Goal: Transaction & Acquisition: Purchase product/service

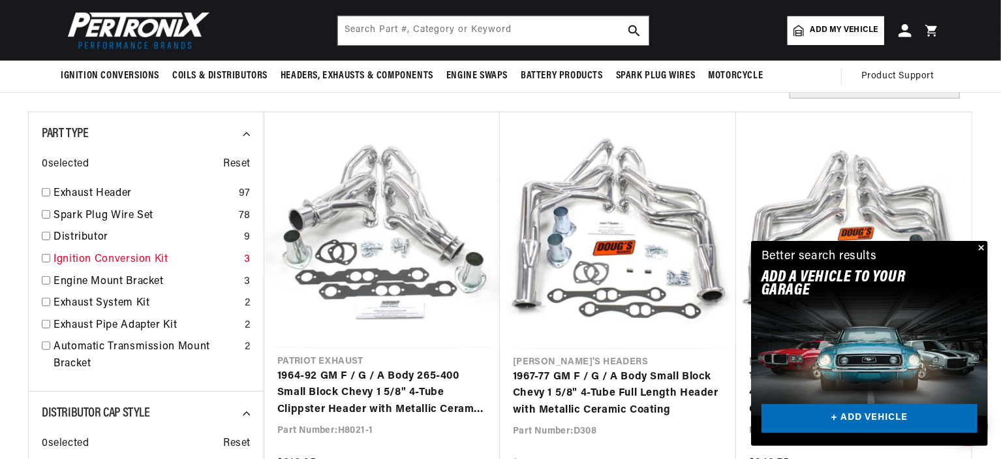
scroll to position [0, 396]
click at [43, 258] on input "checkbox" at bounding box center [46, 258] width 8 height 8
checkbox input "true"
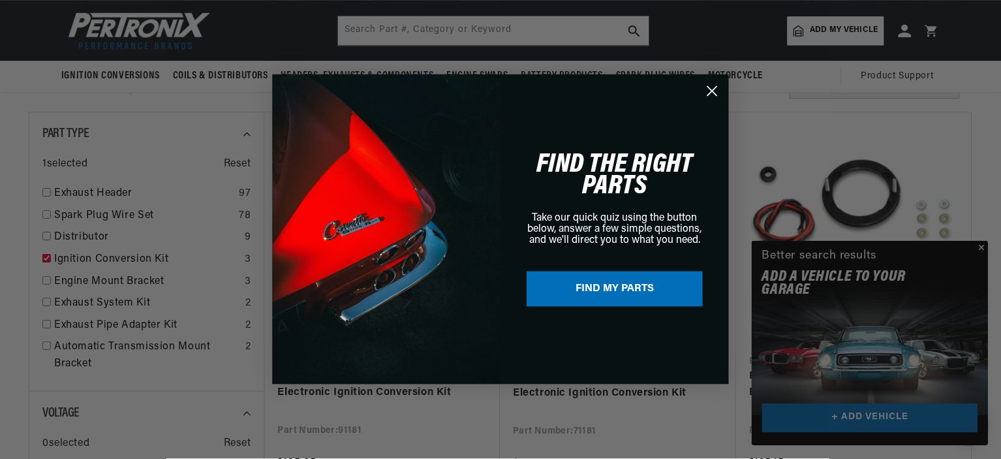
scroll to position [0, 396]
click at [715, 91] on circle "Close dialog" at bounding box center [713, 91] width 22 height 22
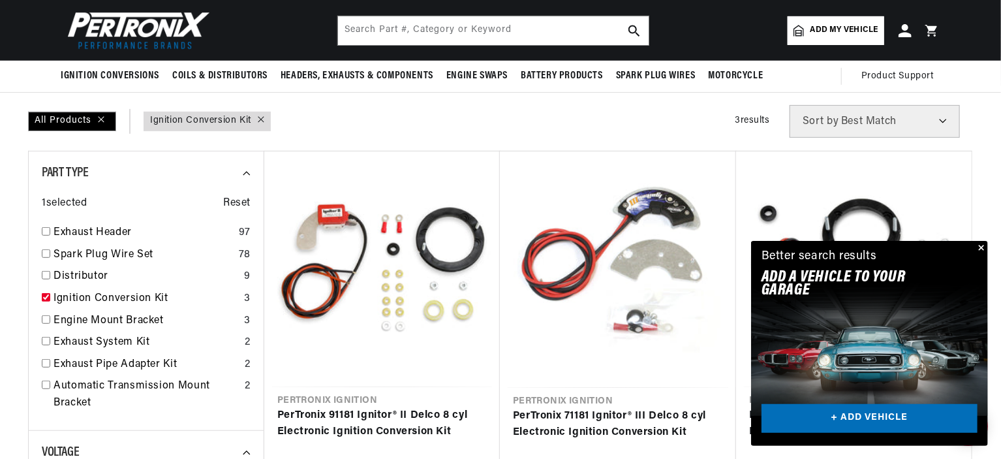
scroll to position [239, 0]
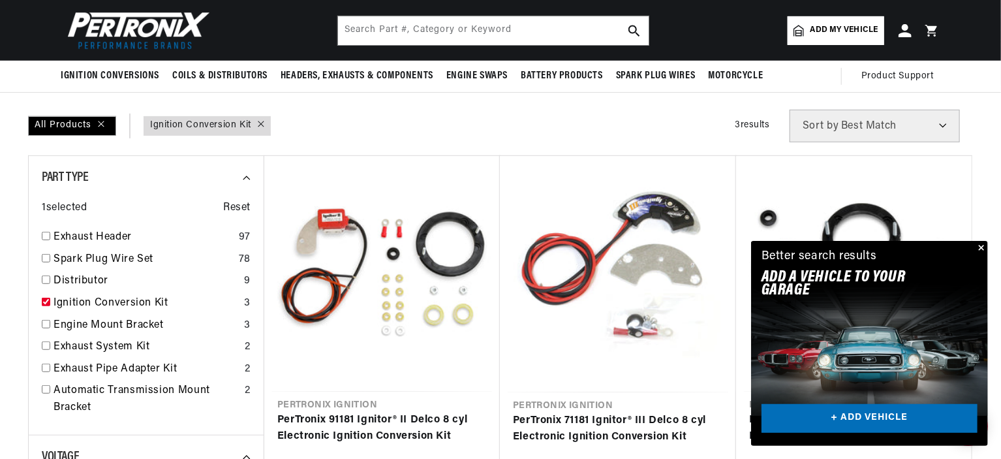
click at [983, 248] on button "Close" at bounding box center [981, 249] width 16 height 16
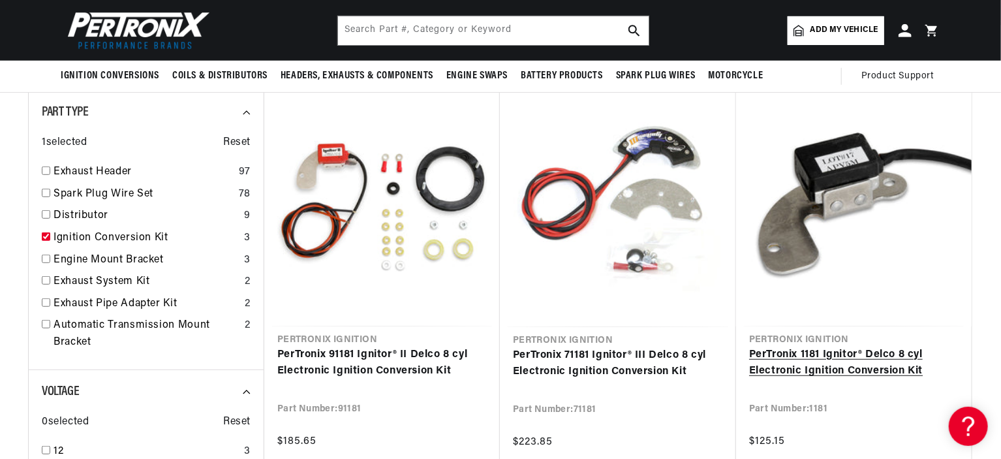
scroll to position [0, 0]
click at [824, 352] on link "PerTronix 1181 Ignitor® Delco 8 cyl Electronic Ignition Conversion Kit" at bounding box center [854, 363] width 210 height 33
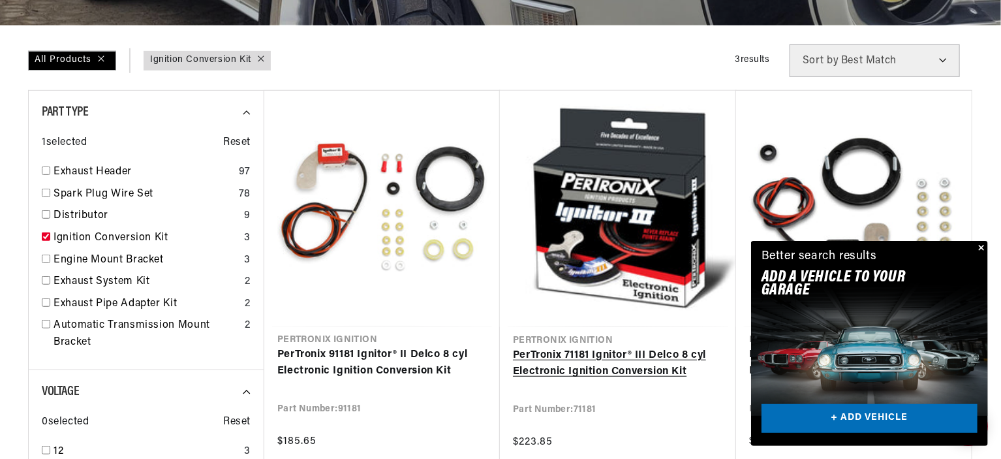
scroll to position [0, 396]
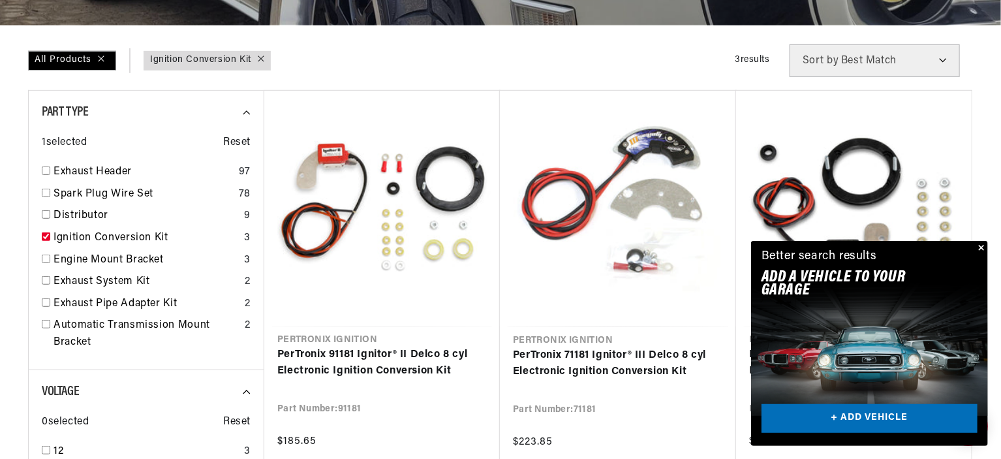
click at [982, 246] on button "Close" at bounding box center [981, 249] width 16 height 16
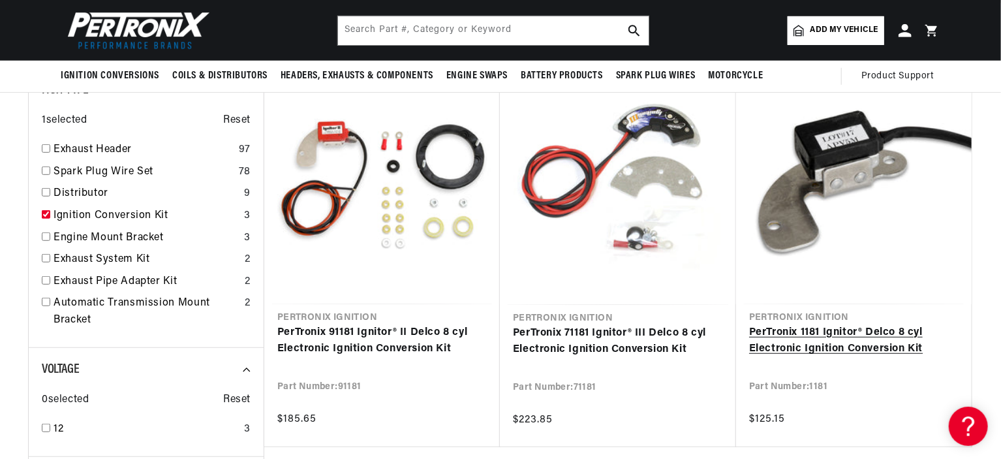
click at [840, 339] on link "PerTronix 1181 Ignitor® Delco 8 cyl Electronic Ignition Conversion Kit" at bounding box center [854, 340] width 210 height 33
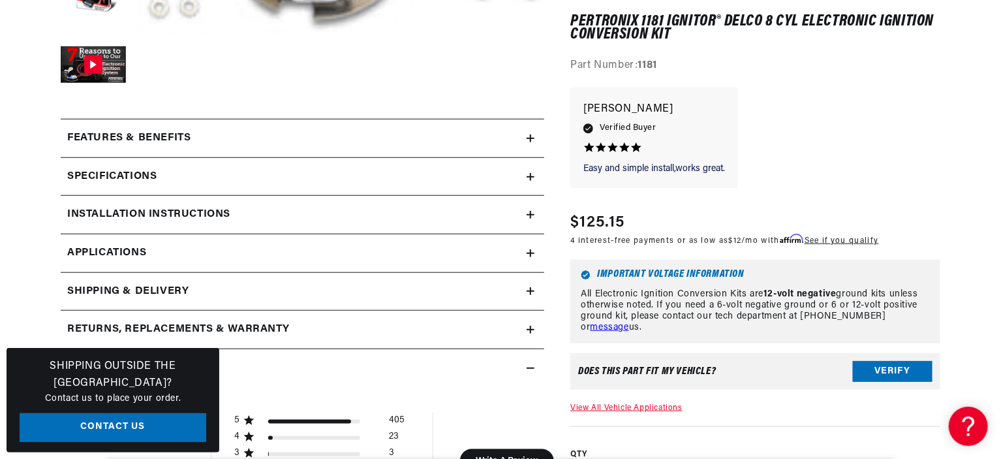
click at [531, 139] on icon at bounding box center [531, 138] width 0 height 8
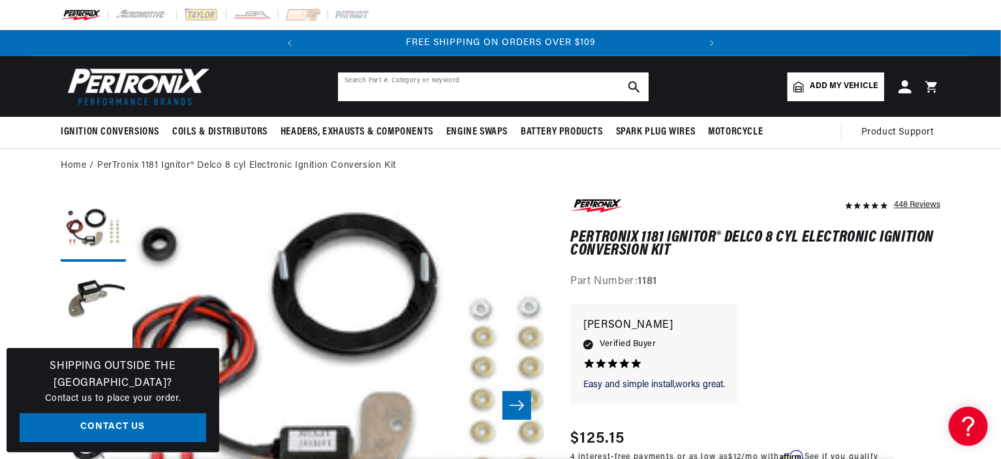
click at [551, 87] on input "text" at bounding box center [493, 86] width 311 height 29
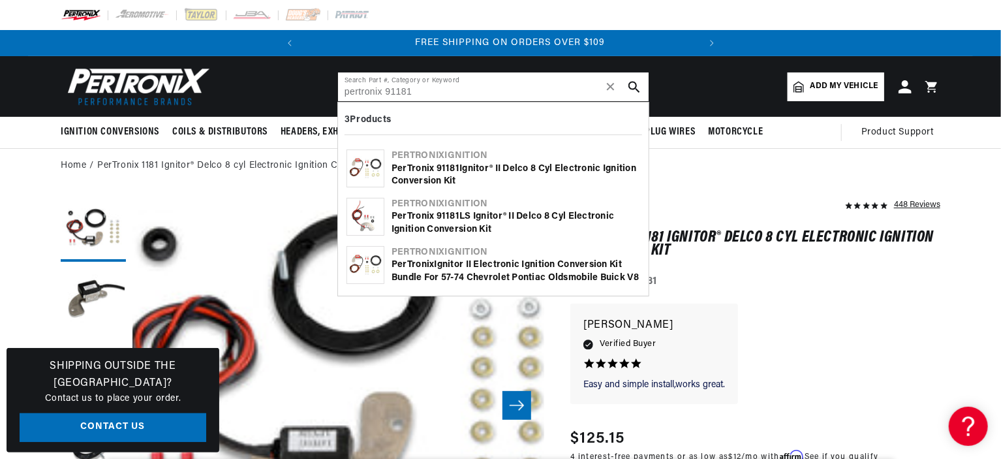
scroll to position [0, 396]
type input "pertronix 91181"
click at [451, 165] on b "91181" at bounding box center [448, 169] width 23 height 10
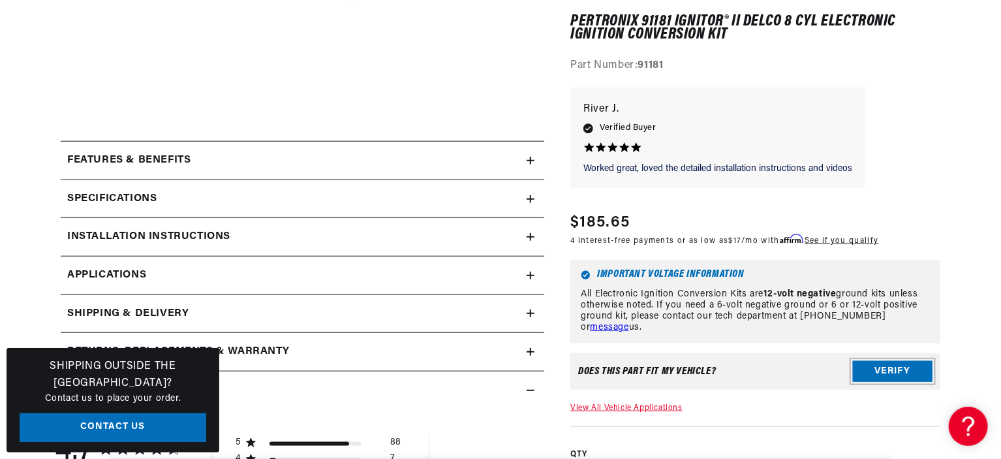
click at [892, 366] on button "Verify" at bounding box center [893, 372] width 80 height 21
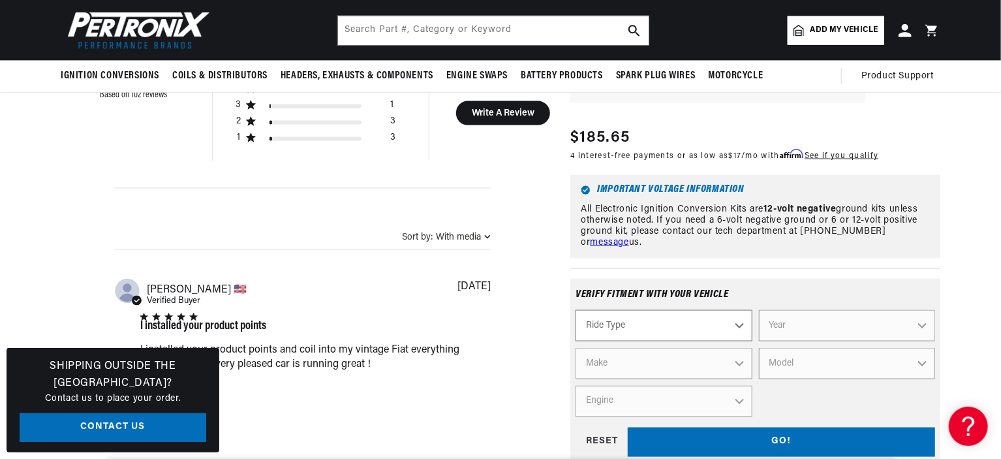
click at [740, 311] on select "Ride Type Automotive Agricultural Industrial Marine Motorcycle" at bounding box center [664, 325] width 176 height 31
select select "Automotive"
click at [576, 310] on select "Ride Type Automotive Agricultural Industrial Marine Motorcycle" at bounding box center [664, 325] width 176 height 31
select select "Automotive"
click at [920, 313] on select "Year 2024 2023 2022 2021 2020 2019 2018 2017 2016 2015 2014 2013 2012 2011 2010…" at bounding box center [847, 325] width 176 height 31
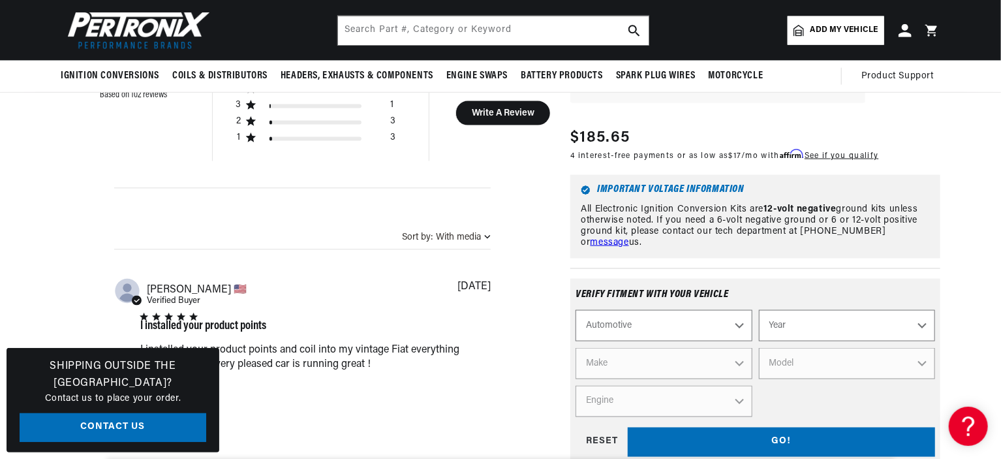
select select "1967"
click at [759, 310] on select "Year 2024 2023 2022 2021 2020 2019 2018 2017 2016 2015 2014 2013 2012 2011 2010…" at bounding box center [847, 325] width 176 height 31
select select "1967"
click at [739, 348] on select "Make Alfa Romeo American Motors Aston Martin Austin Austin Healey Avanti Bentle…" at bounding box center [664, 363] width 176 height 31
select select "Chevrolet"
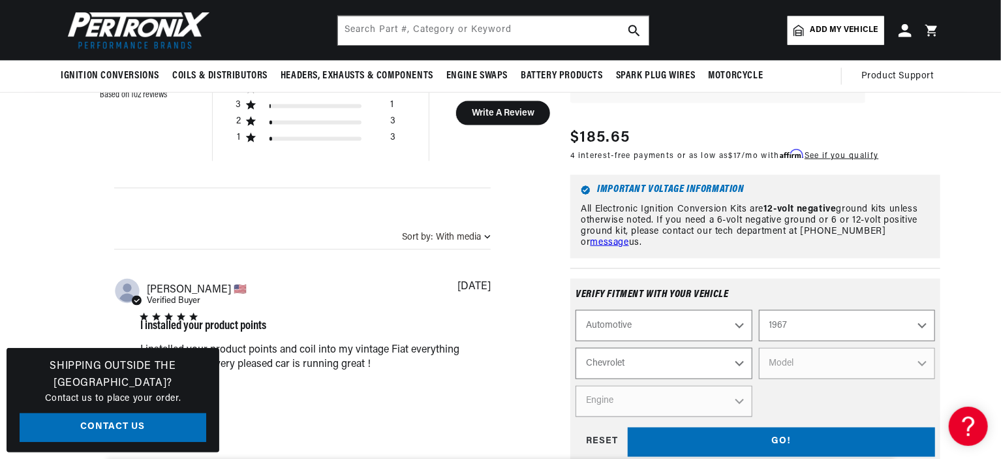
click at [576, 348] on select "Make Alfa Romeo American Motors Aston Martin Austin Austin Healey Avanti Bentle…" at bounding box center [664, 363] width 176 height 31
select select "Chevrolet"
click at [923, 349] on select "Model Bel Air Biscayne C10 Pickup C10 Suburban C20 Pickup C20 Suburban C30 Pick…" at bounding box center [847, 363] width 176 height 31
select select "Camaro"
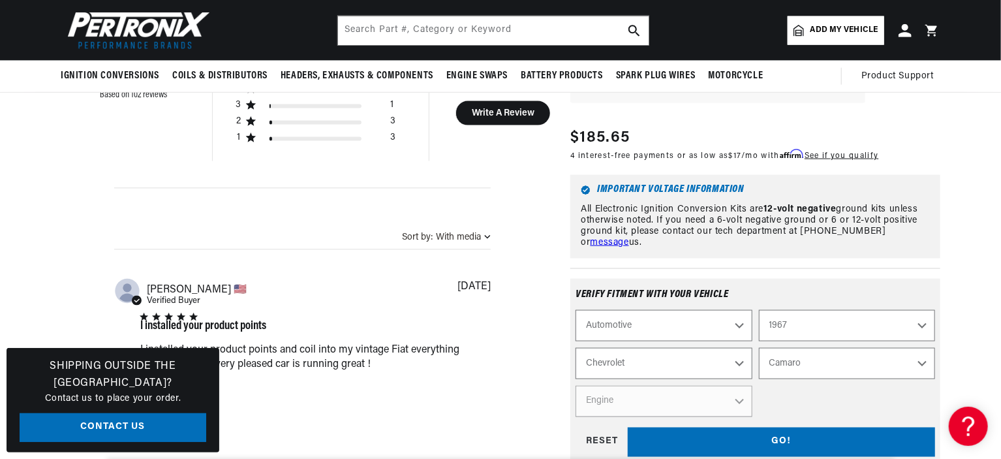
click at [759, 348] on select "Model Bel Air Biscayne C10 Pickup C10 Suburban C20 Pickup C20 Suburban C30 Pick…" at bounding box center [847, 363] width 176 height 31
select select "Camaro"
click at [740, 386] on select "Engine 6.6L 230cid / 3.8L 250cid / 4.1L 302cid / 4.9L 305cid / 5.0L 327cid / 5.…" at bounding box center [664, 401] width 176 height 31
select select "327cid-5.3L"
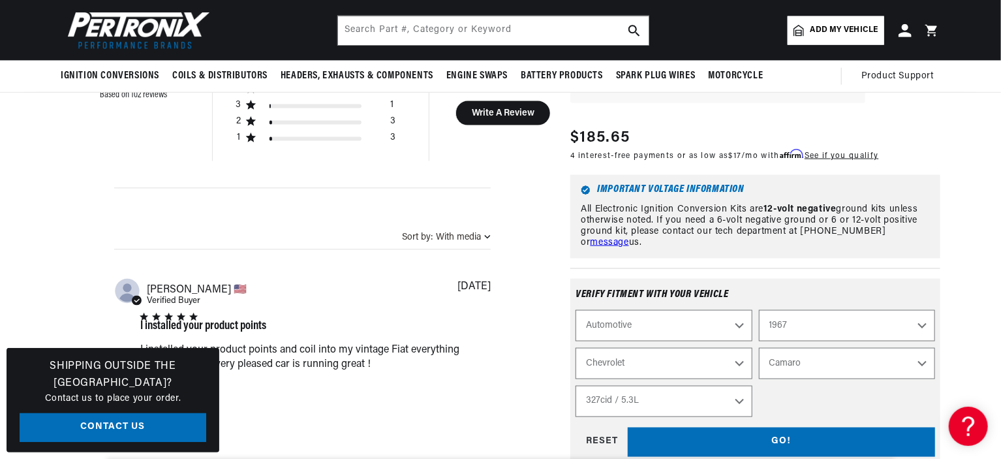
click at [576, 386] on select "Engine 6.6L 230cid / 3.8L 250cid / 4.1L 302cid / 4.9L 305cid / 5.0L 327cid / 5.…" at bounding box center [664, 401] width 176 height 31
select select "Engine"
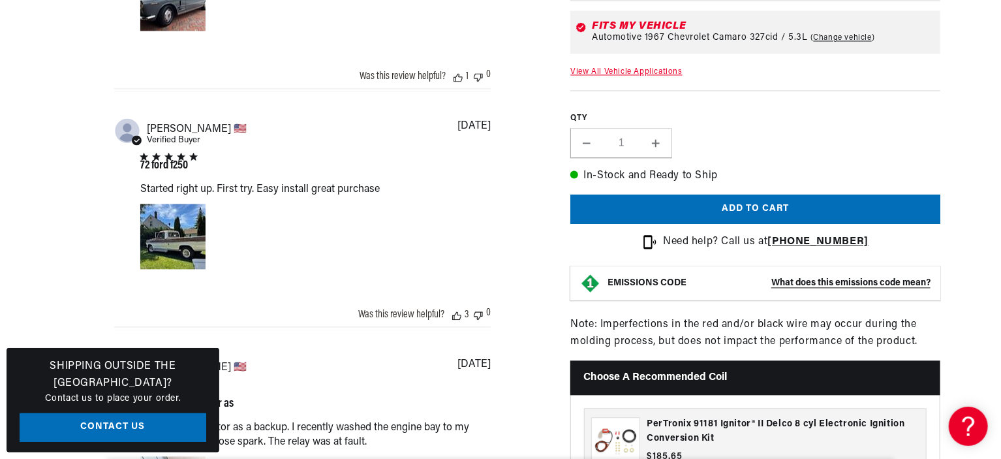
click at [811, 279] on strong "What does this emissions code mean?" at bounding box center [851, 284] width 159 height 10
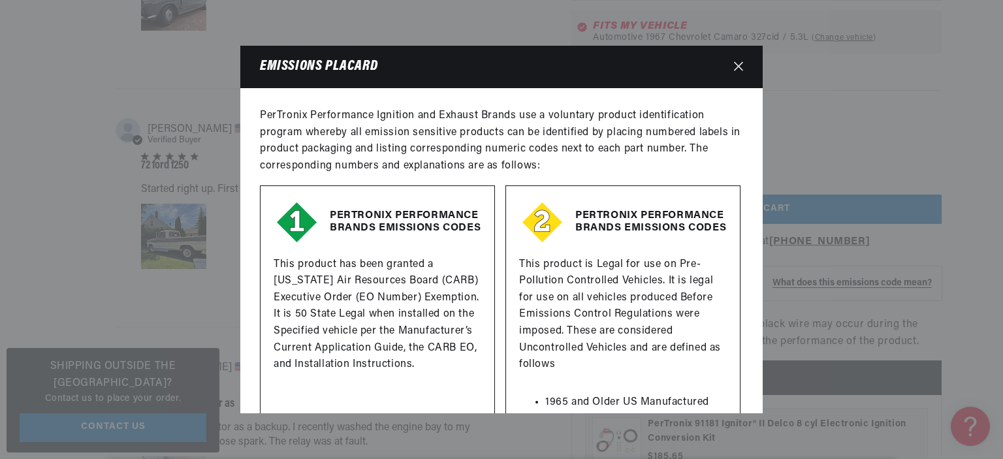
click at [738, 65] on icon "Close" at bounding box center [738, 66] width 9 height 9
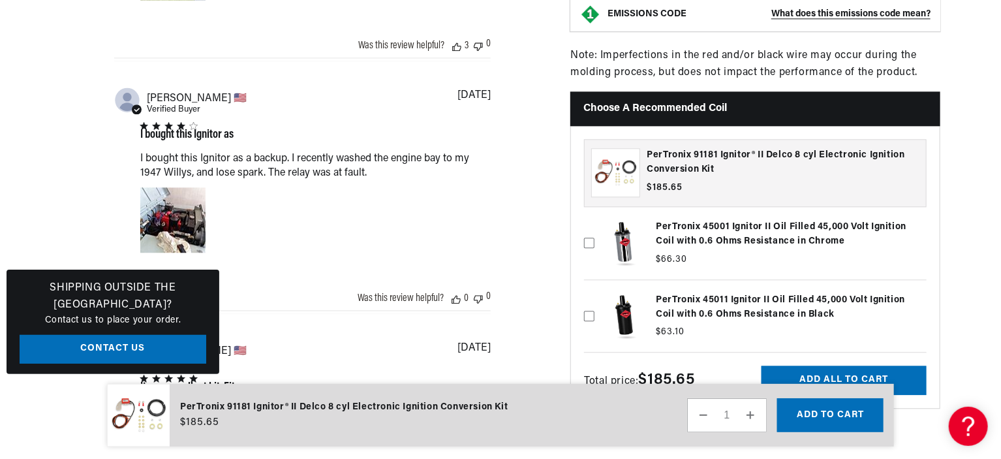
scroll to position [1567, 0]
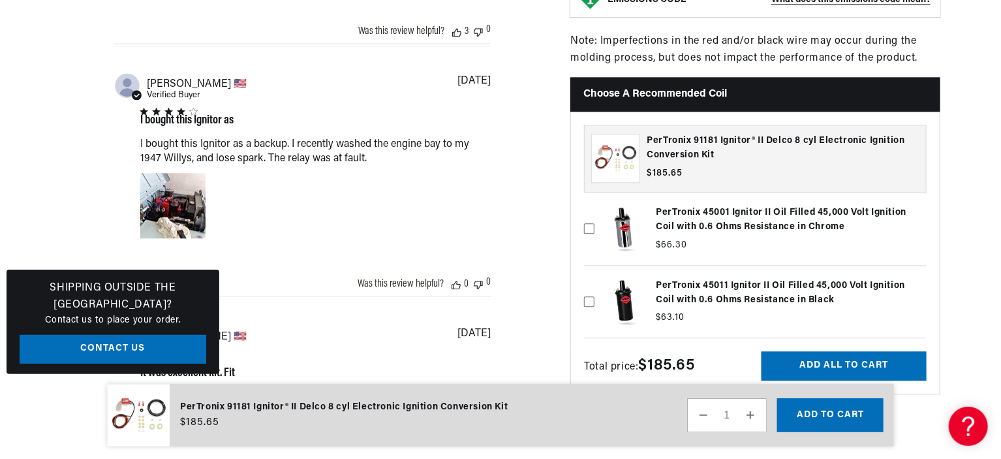
click at [589, 296] on icon at bounding box center [589, 301] width 10 height 10
click at [589, 286] on input "checkbox" at bounding box center [589, 280] width 10 height 10
checkbox input "true"
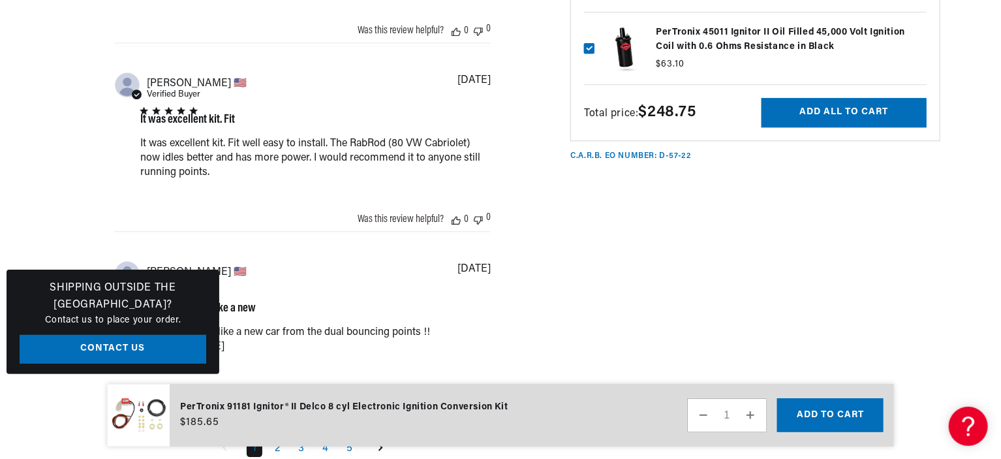
scroll to position [1828, 0]
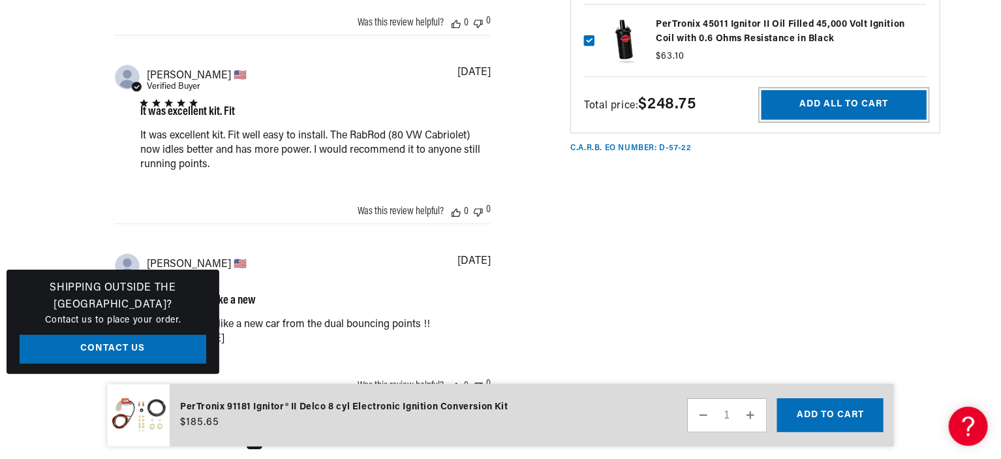
click at [858, 91] on button "Add all to cart" at bounding box center [844, 104] width 165 height 29
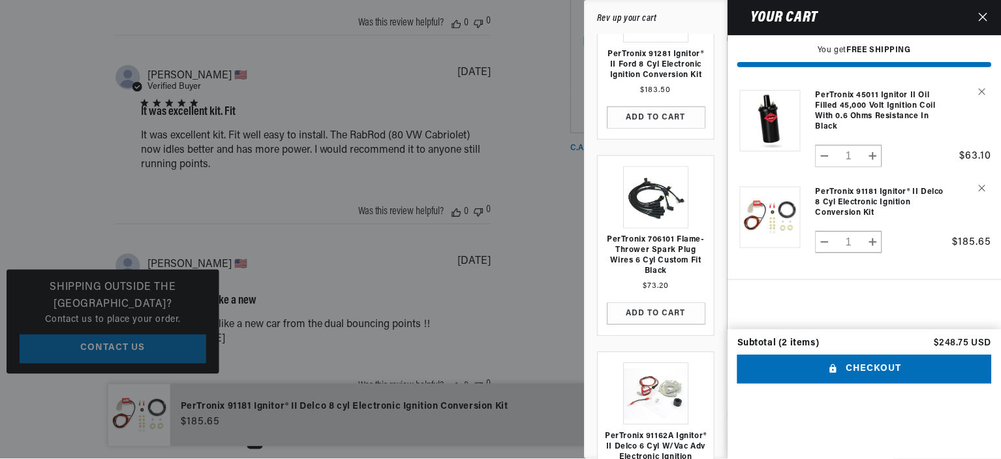
scroll to position [65, 0]
click at [81, 159] on div at bounding box center [501, 229] width 1003 height 459
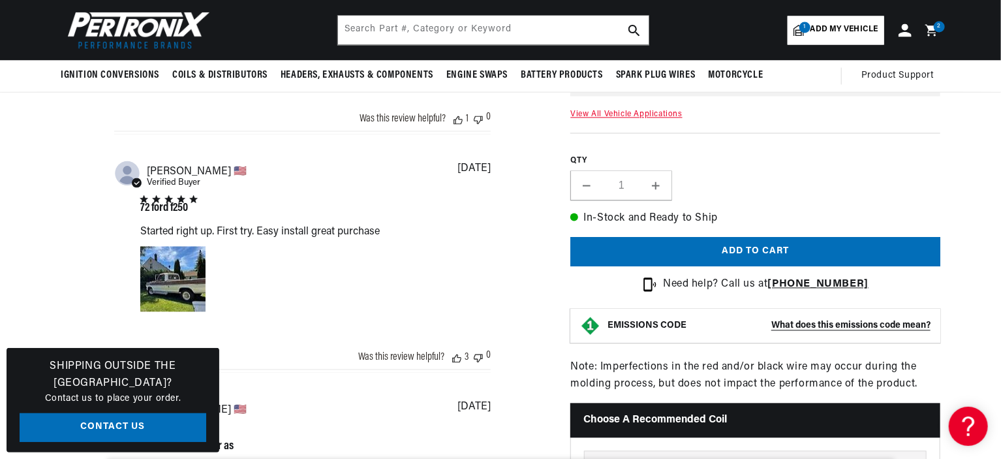
scroll to position [0, 0]
